Goal: Information Seeking & Learning: Check status

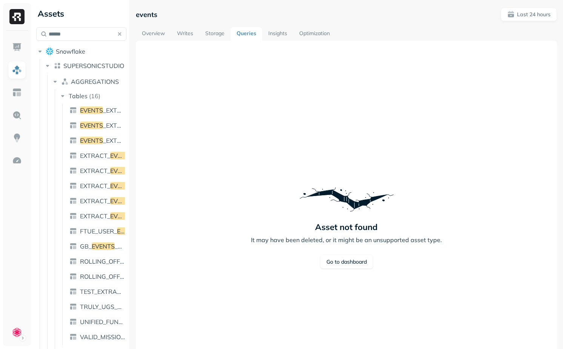
scroll to position [59, 0]
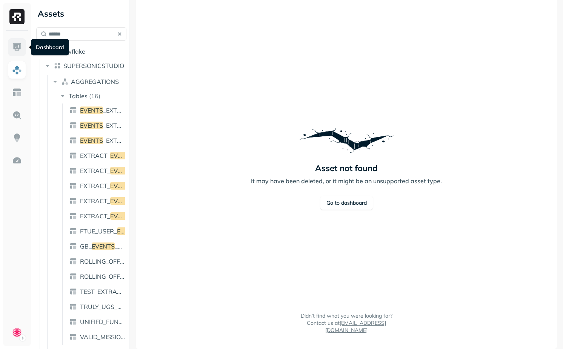
click at [17, 49] on img at bounding box center [17, 47] width 10 height 10
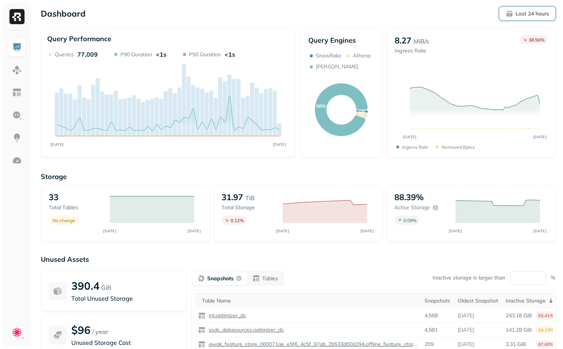
click at [537, 15] on p "Last 24 hours" at bounding box center [533, 13] width 34 height 7
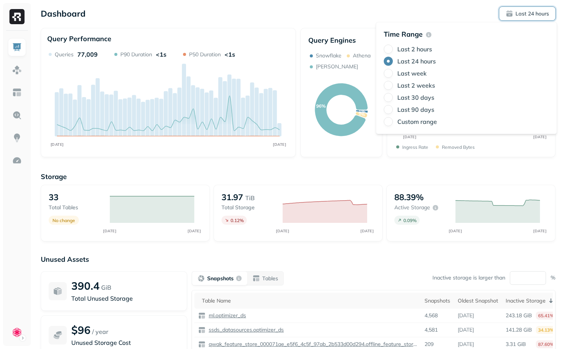
click at [397, 72] on div "Last week" at bounding box center [466, 73] width 165 height 9
click at [398, 72] on label "Last week" at bounding box center [412, 73] width 29 height 8
click at [393, 72] on button "Last week" at bounding box center [388, 73] width 9 height 9
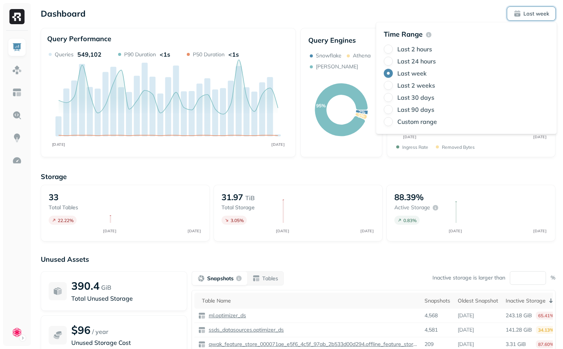
click at [310, 6] on div "Dashboard Last week Query Performance SEP 15 SEP 22 Queries 549,102 P90 Duratio…" at bounding box center [298, 210] width 530 height 420
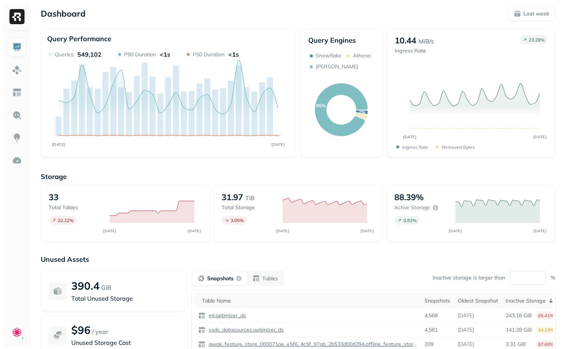
click at [521, 79] on icon "SEP 15 SEP 22" at bounding box center [471, 114] width 153 height 71
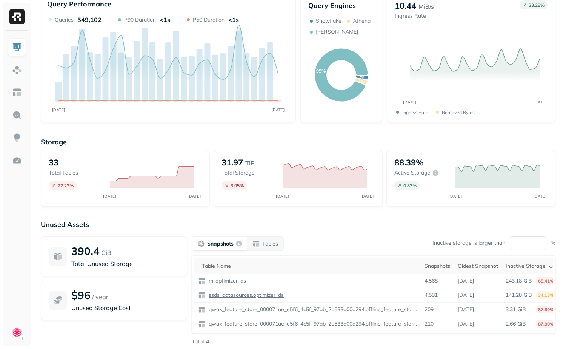
scroll to position [35, 0]
drag, startPoint x: 52, startPoint y: 171, endPoint x: 72, endPoint y: 170, distance: 20.4
click at [72, 170] on p "Total tables" at bounding box center [76, 171] width 54 height 7
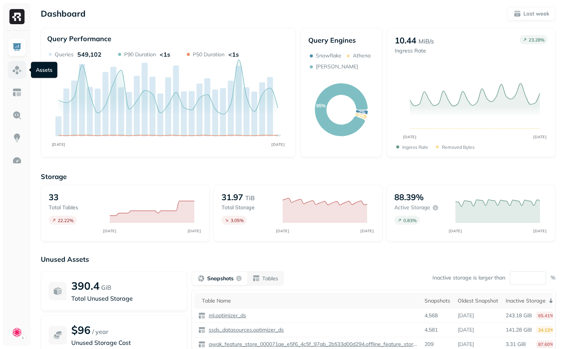
click at [22, 73] on link at bounding box center [17, 70] width 18 height 18
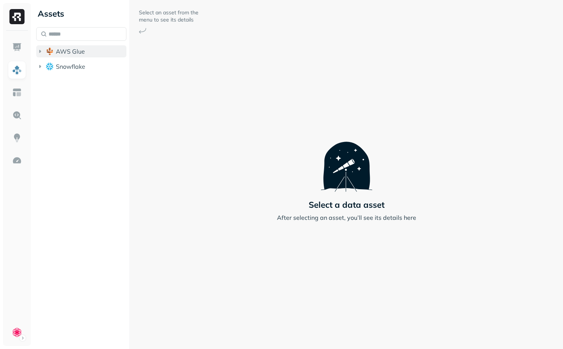
click at [63, 49] on span "AWS Glue" at bounding box center [70, 52] width 29 height 8
